Goal: Task Accomplishment & Management: Use online tool/utility

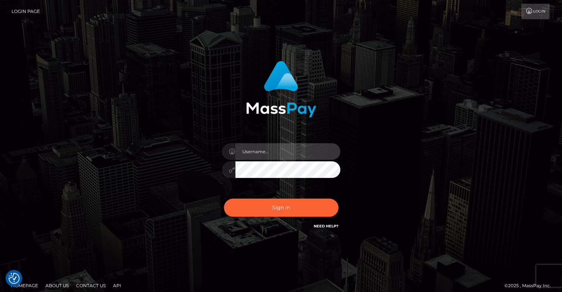
click at [271, 153] on input "text" at bounding box center [287, 151] width 105 height 17
type input "pschroll"
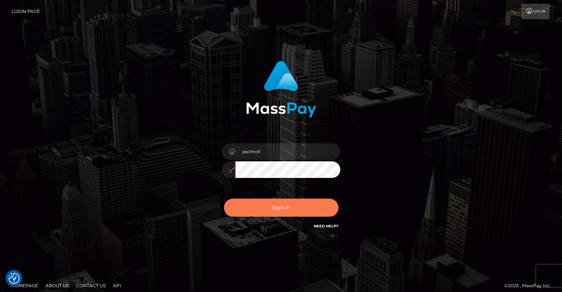
click at [284, 203] on button "Sign in" at bounding box center [281, 208] width 114 height 18
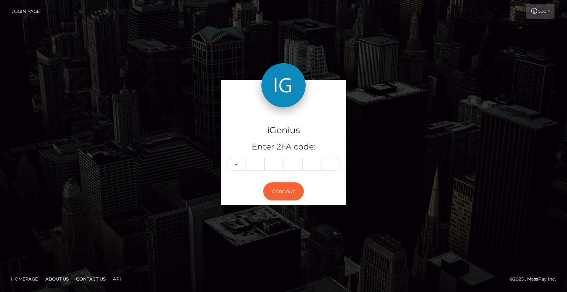
type input "3"
type input "1"
type input "8"
type input "6"
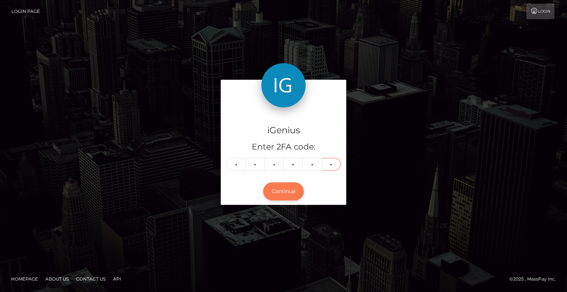
type input "6"
click at [287, 193] on button "Continue" at bounding box center [283, 191] width 41 height 18
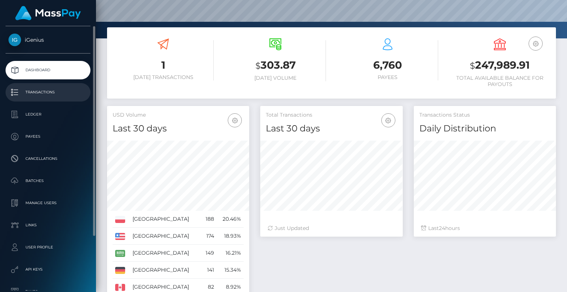
click at [49, 96] on p "Transactions" at bounding box center [47, 92] width 79 height 11
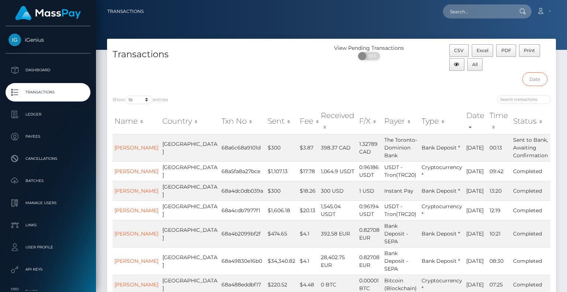
click at [538, 79] on input "text" at bounding box center [534, 79] width 25 height 14
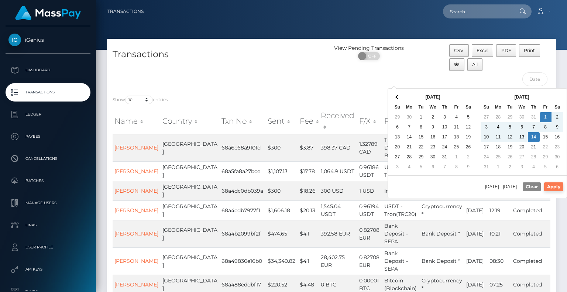
click at [559, 186] on button "Apply" at bounding box center [553, 186] width 19 height 9
type input "08/01/2025 - 08/14/2025"
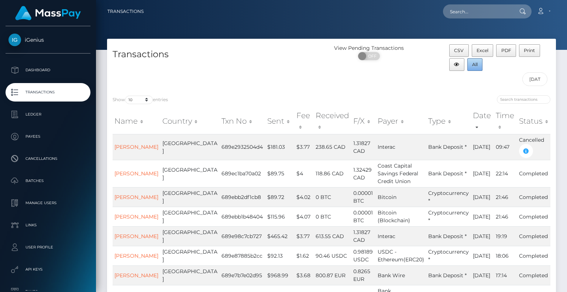
click at [472, 65] on span "All" at bounding box center [475, 65] width 6 height 6
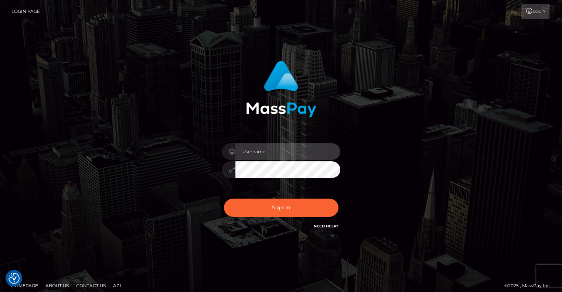
click at [277, 148] on input "text" at bounding box center [287, 151] width 105 height 17
type input "pschroll"
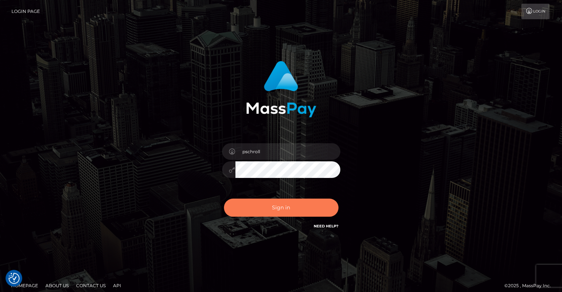
click at [301, 202] on button "Sign in" at bounding box center [281, 208] width 114 height 18
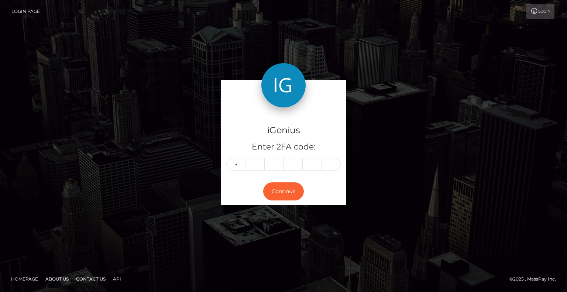
type input "5"
type input "7"
type input "6"
type input "8"
type input "9"
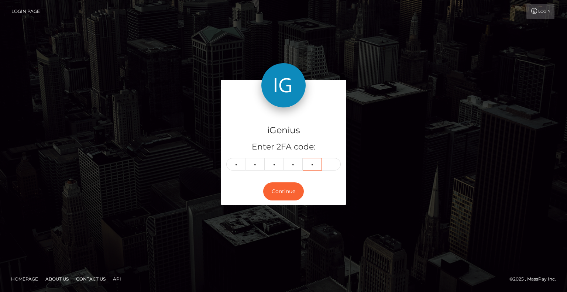
type input "4"
type input "9"
click at [285, 190] on button "Continue" at bounding box center [283, 191] width 41 height 18
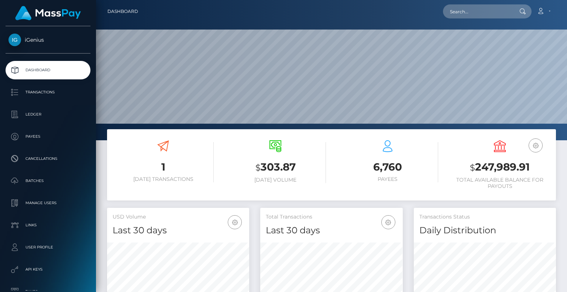
scroll to position [131, 142]
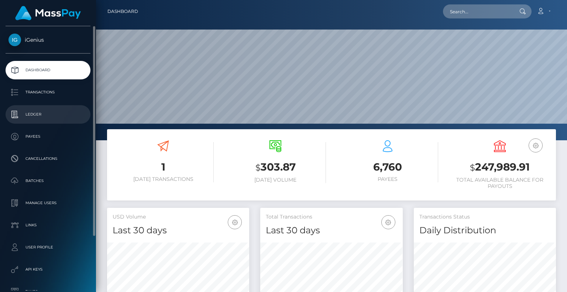
click at [41, 116] on p "Ledger" at bounding box center [47, 114] width 79 height 11
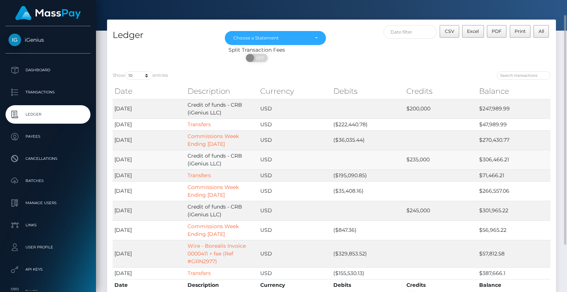
scroll to position [19, 0]
drag, startPoint x: 481, startPoint y: 173, endPoint x: 510, endPoint y: 178, distance: 29.0
click at [510, 178] on td "$71,466.21" at bounding box center [513, 175] width 73 height 12
copy td "71,466.21"
drag, startPoint x: 482, startPoint y: 124, endPoint x: 514, endPoint y: 124, distance: 32.1
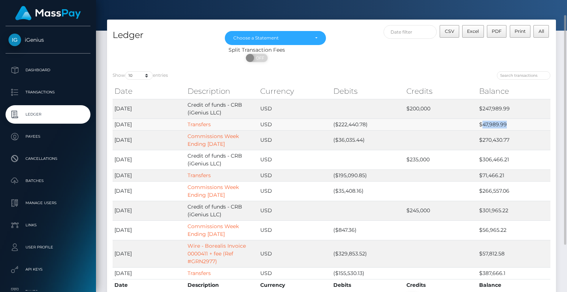
click at [514, 124] on td "$47,989.99" at bounding box center [513, 125] width 73 height 12
copy td "47,989.99"
